Goal: Information Seeking & Learning: Learn about a topic

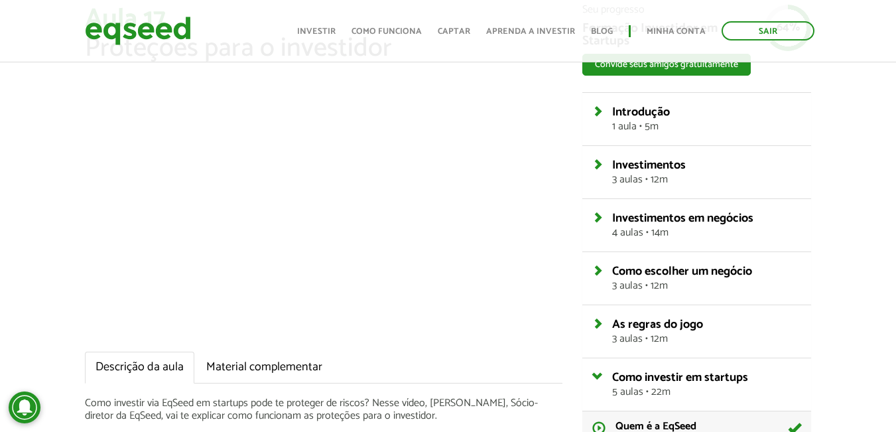
scroll to position [88, 0]
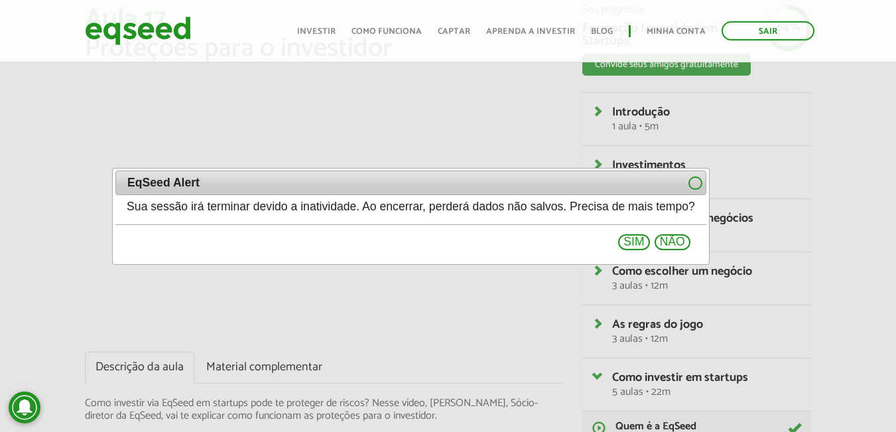
click at [430, 178] on span "EqSeed Alert" at bounding box center [382, 183] width 510 height 12
click at [702, 183] on button at bounding box center [695, 182] width 14 height 13
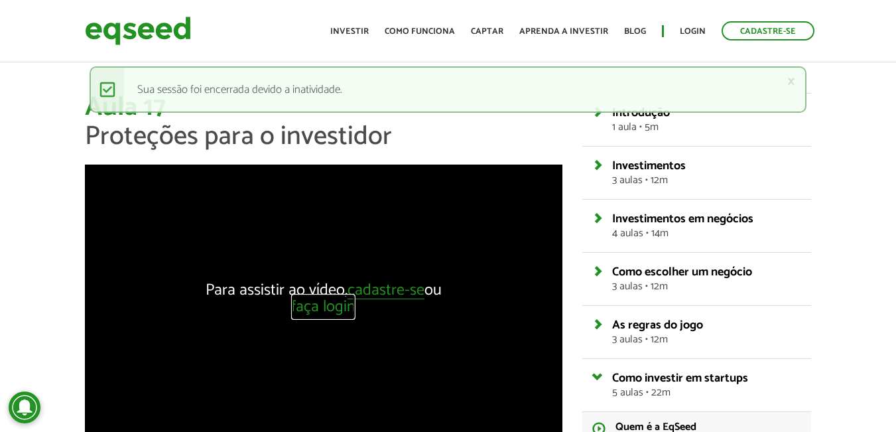
click at [330, 309] on link "faça login" at bounding box center [323, 307] width 64 height 17
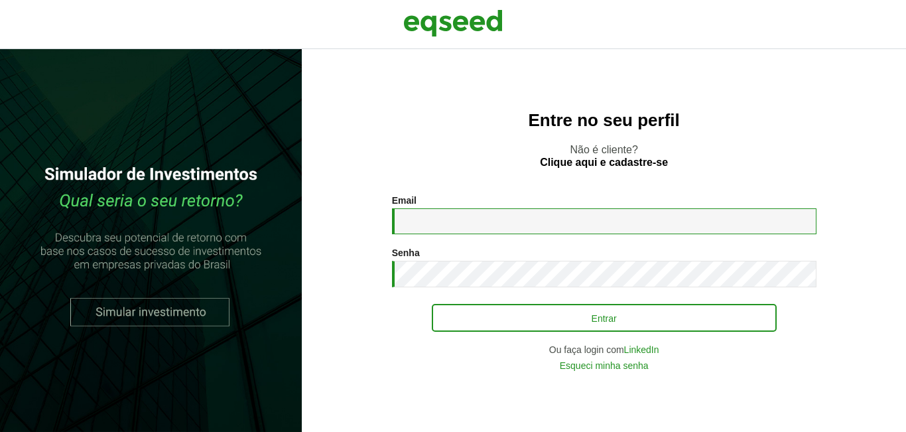
type input "**********"
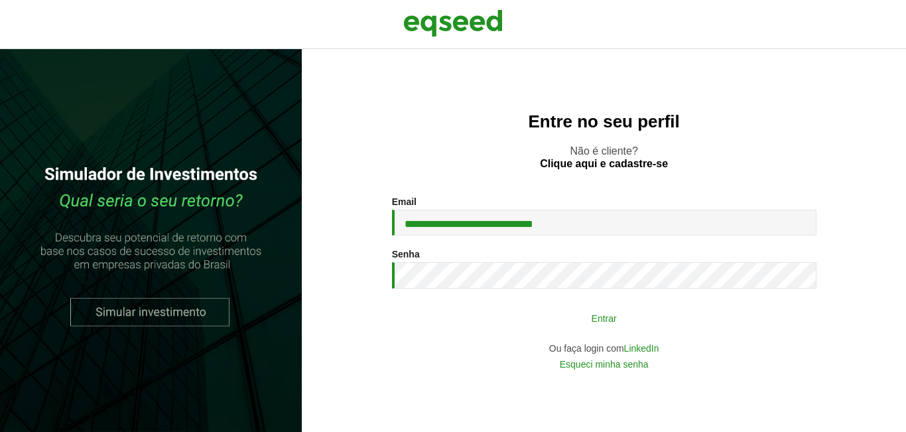
click at [461, 313] on button "Entrar" at bounding box center [604, 317] width 345 height 25
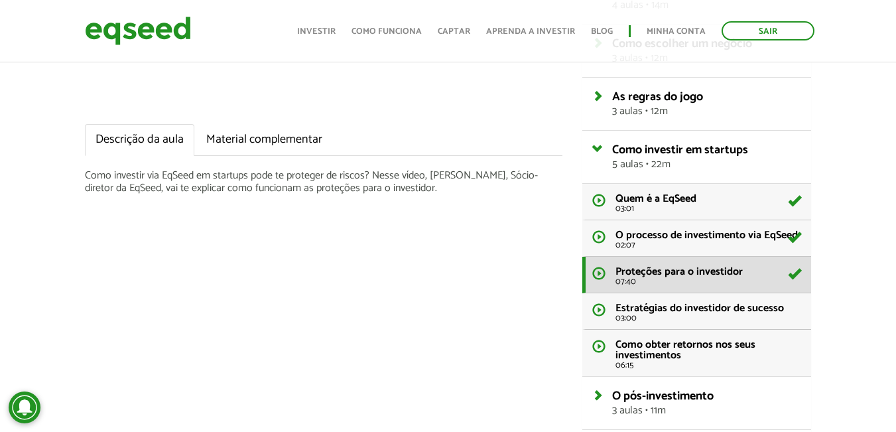
scroll to position [353, 0]
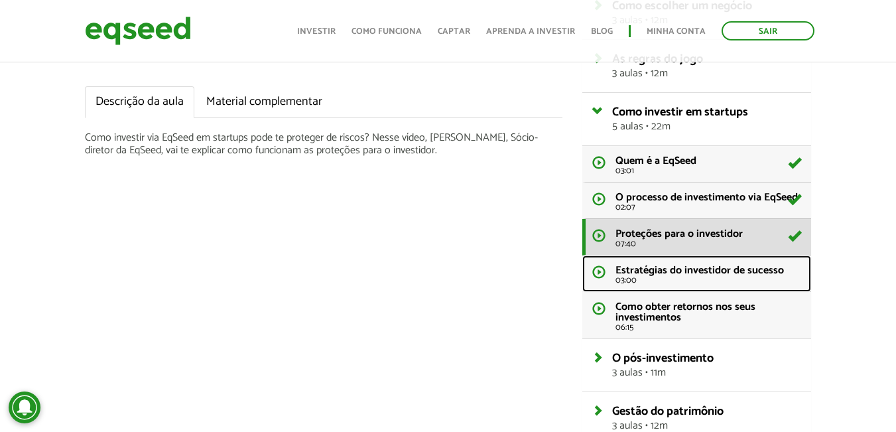
click at [634, 272] on span "Estratégias do investidor de sucesso" at bounding box center [699, 270] width 168 height 18
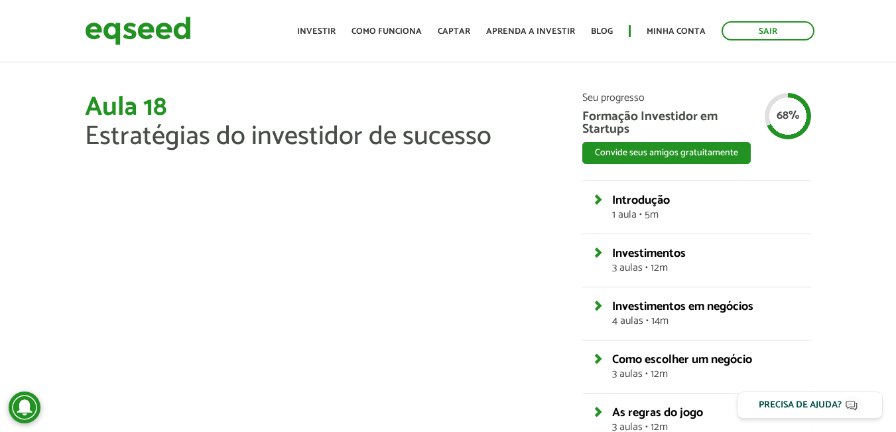
scroll to position [1, 0]
